Goal: Task Accomplishment & Management: Use online tool/utility

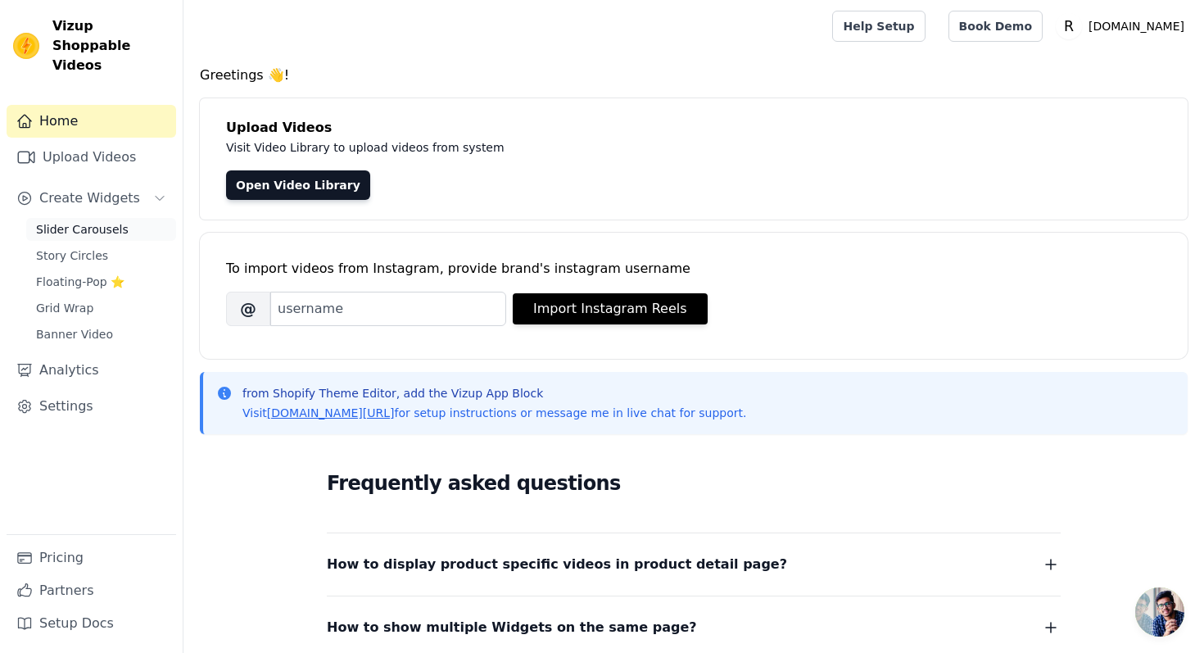
click at [101, 218] on link "Slider Carousels" at bounding box center [101, 229] width 150 height 23
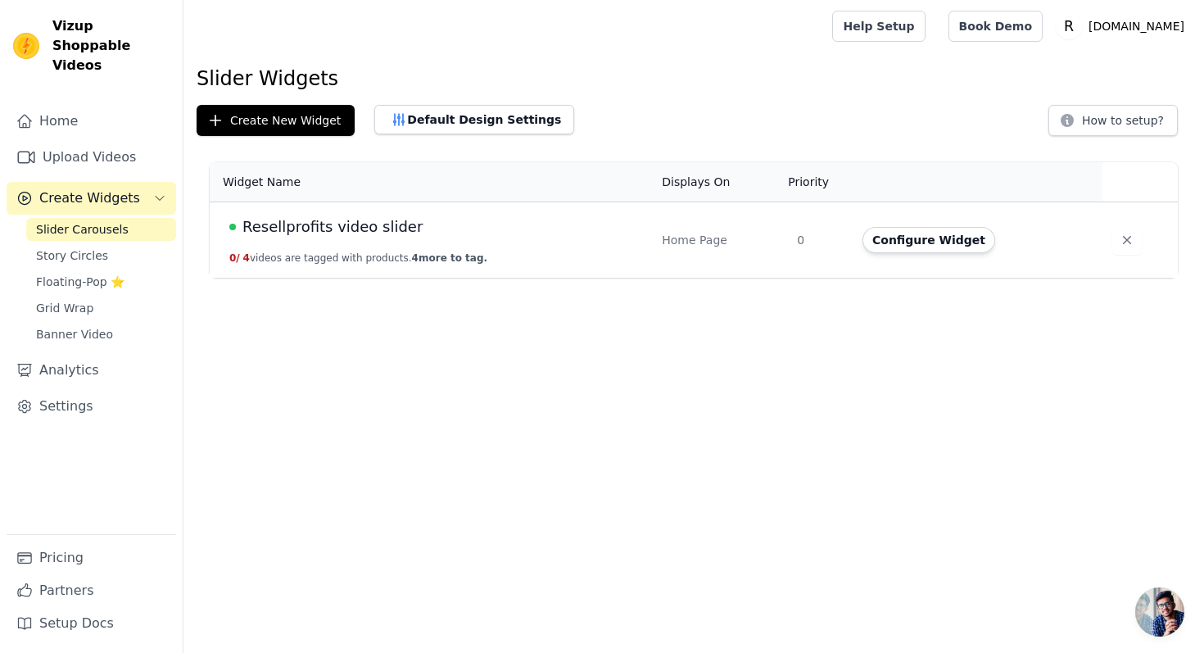
click at [483, 238] on td "Resellprofits video slider 0 / 4 videos are tagged with products. 4 more to tag." at bounding box center [431, 240] width 442 height 76
click at [890, 235] on button "Configure Widget" at bounding box center [928, 240] width 133 height 26
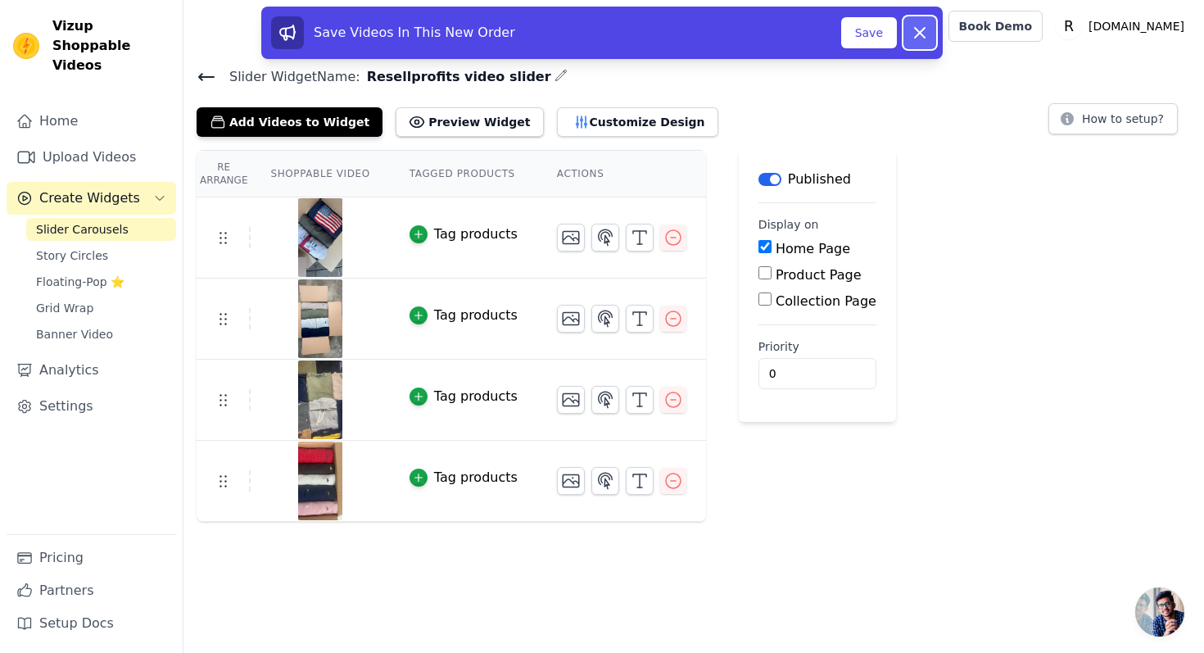
click at [924, 33] on icon at bounding box center [920, 33] width 20 height 20
click at [878, 39] on button "Save" at bounding box center [869, 32] width 56 height 31
